Goal: Task Accomplishment & Management: Use online tool/utility

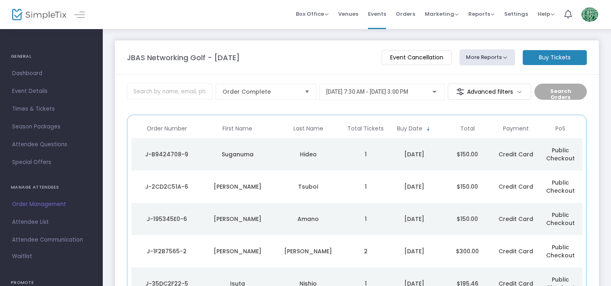
click at [508, 57] on button "More Reports" at bounding box center [488, 57] width 56 height 16
click at [498, 77] on li "Export Sales Report" at bounding box center [503, 77] width 85 height 16
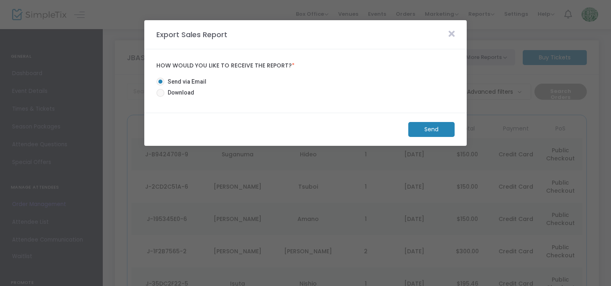
click at [444, 129] on m-button "Send" at bounding box center [432, 129] width 46 height 15
